Goal: Register for event/course

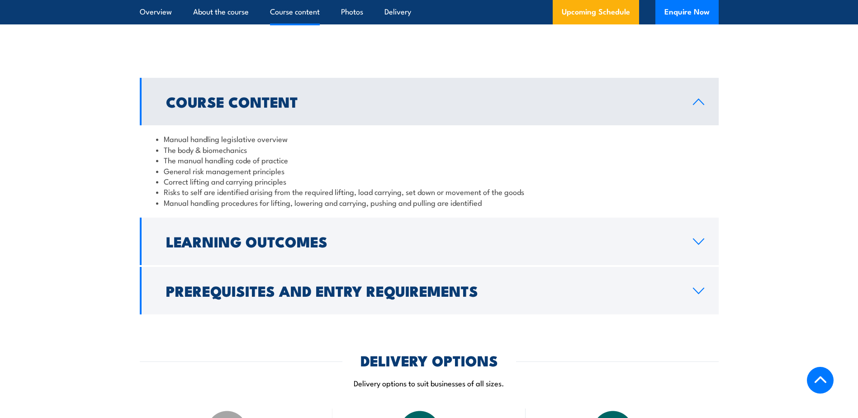
scroll to position [679, 0]
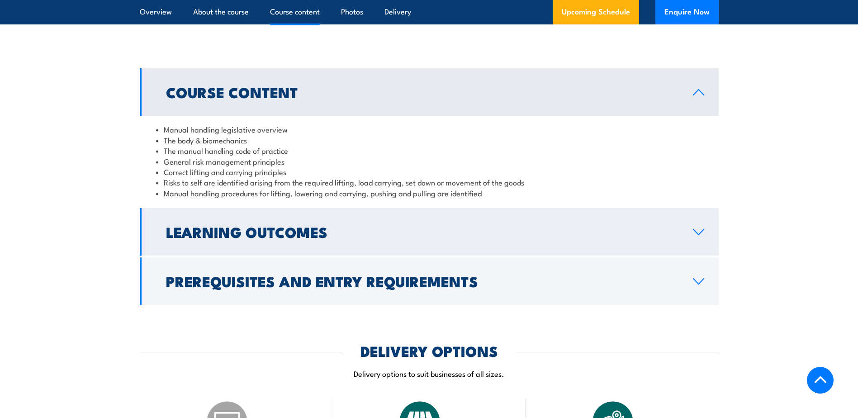
click at [357, 253] on link "Learning Outcomes" at bounding box center [429, 232] width 579 height 48
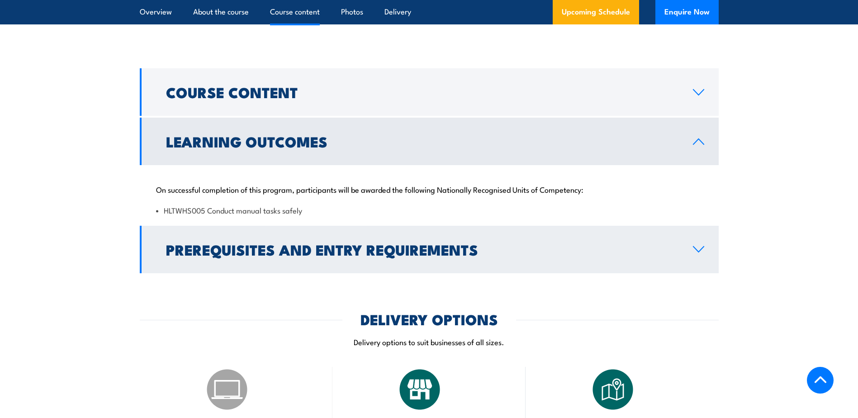
click at [332, 248] on h2 "Prerequisites and Entry Requirements" at bounding box center [422, 249] width 513 height 13
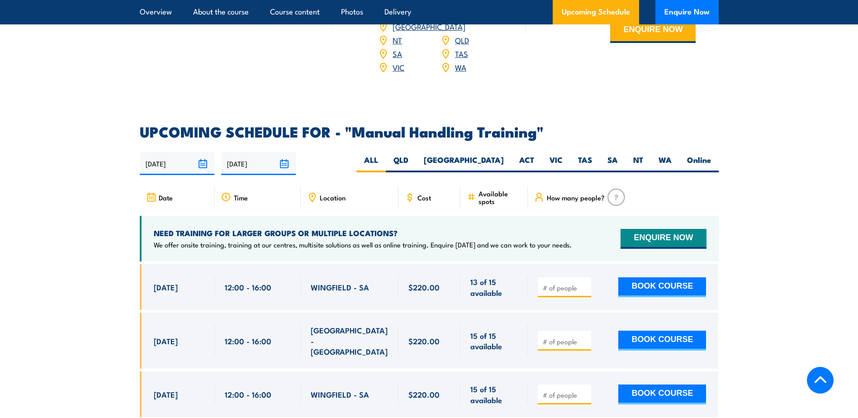
scroll to position [1267, 0]
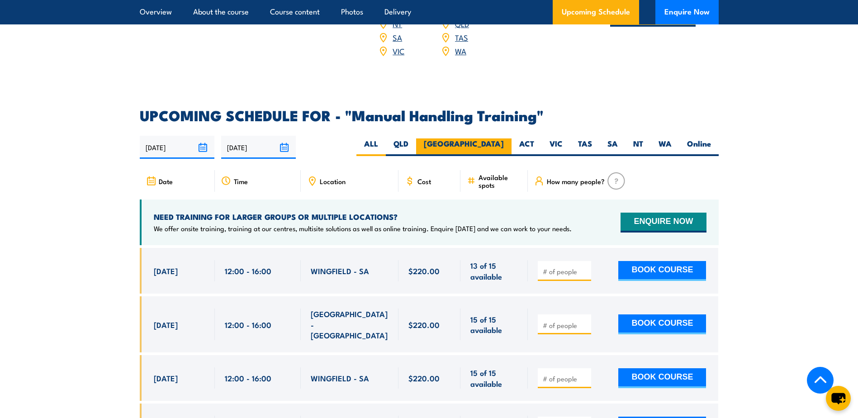
click at [490, 138] on label "[GEOGRAPHIC_DATA]" at bounding box center [463, 147] width 95 height 18
click at [504, 138] on input "[GEOGRAPHIC_DATA]" at bounding box center [507, 141] width 6 height 6
radio input "true"
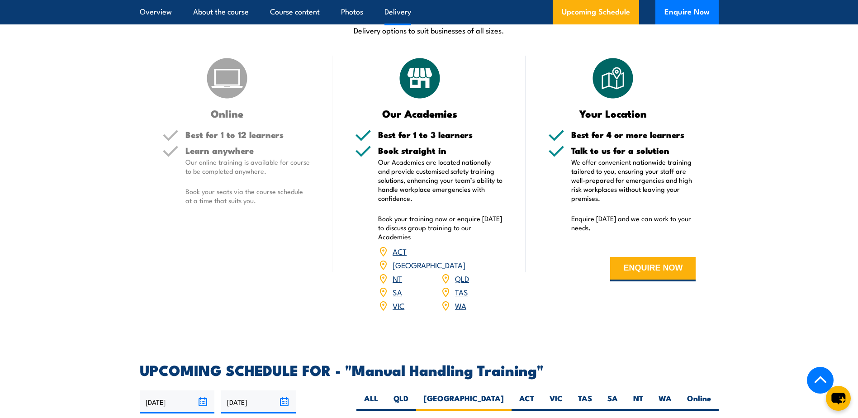
scroll to position [1019, 0]
